Goal: Task Accomplishment & Management: Use online tool/utility

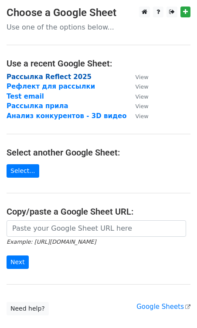
click at [48, 77] on strong "Рассылка Reflect 2025" at bounding box center [49, 77] width 85 height 8
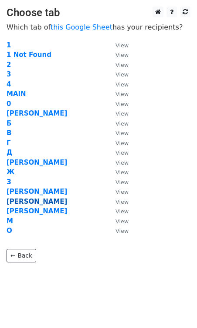
click at [8, 201] on strong "[PERSON_NAME]" at bounding box center [37, 202] width 60 height 8
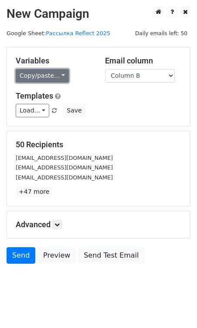
click at [56, 78] on link "Copy/paste..." at bounding box center [42, 75] width 53 height 13
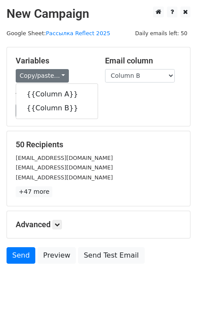
click at [80, 73] on div "Copy/paste... {{Column A}} {{Column B}}" at bounding box center [54, 75] width 76 height 13
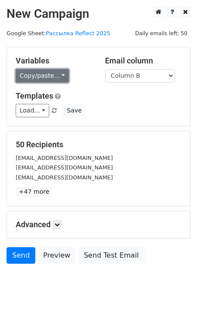
click at [55, 77] on link "Copy/paste..." at bounding box center [42, 75] width 53 height 13
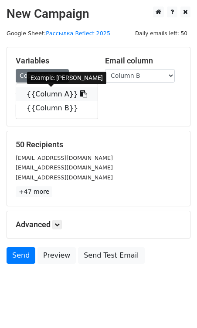
click at [46, 90] on link "{{Column A}}" at bounding box center [56, 94] width 81 height 14
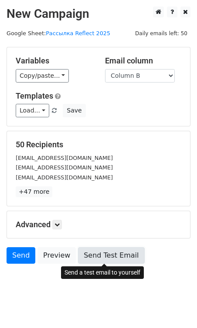
click at [91, 256] on link "Send Test Email" at bounding box center [111, 256] width 66 height 17
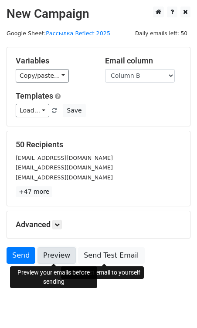
click at [56, 257] on link "Preview" at bounding box center [56, 256] width 38 height 17
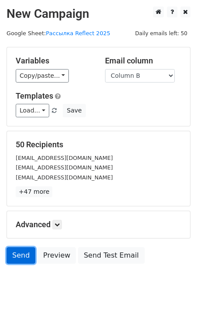
click at [20, 256] on link "Send" at bounding box center [21, 256] width 29 height 17
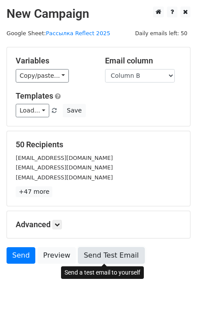
click at [107, 257] on link "Send Test Email" at bounding box center [111, 256] width 66 height 17
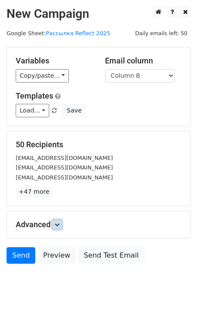
click at [58, 227] on icon at bounding box center [56, 224] width 5 height 5
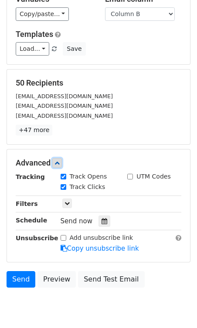
scroll to position [64, 0]
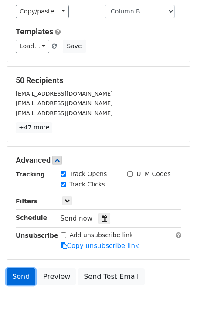
click at [24, 272] on link "Send" at bounding box center [21, 277] width 29 height 17
